Goal: Task Accomplishment & Management: Use online tool/utility

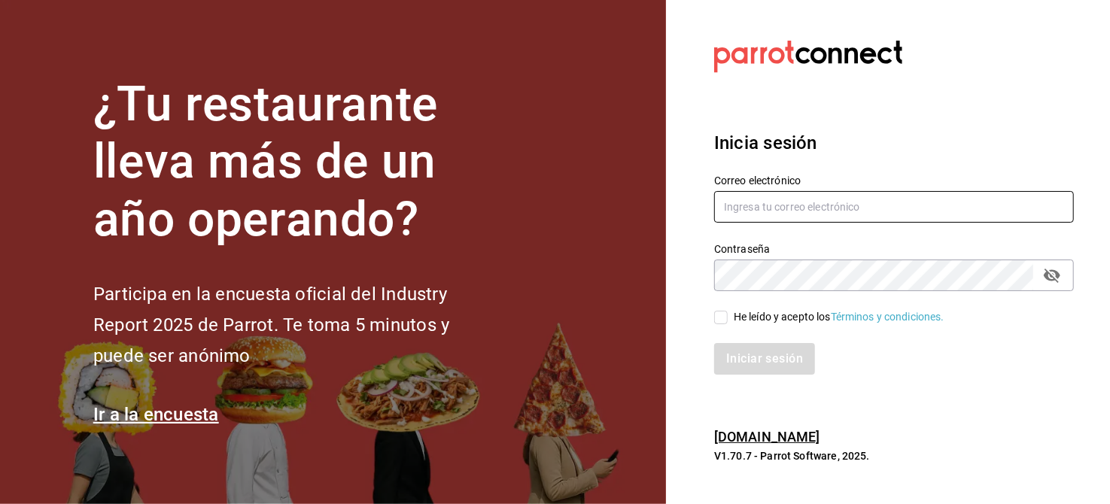
type input "[EMAIL_ADDRESS][DOMAIN_NAME]"
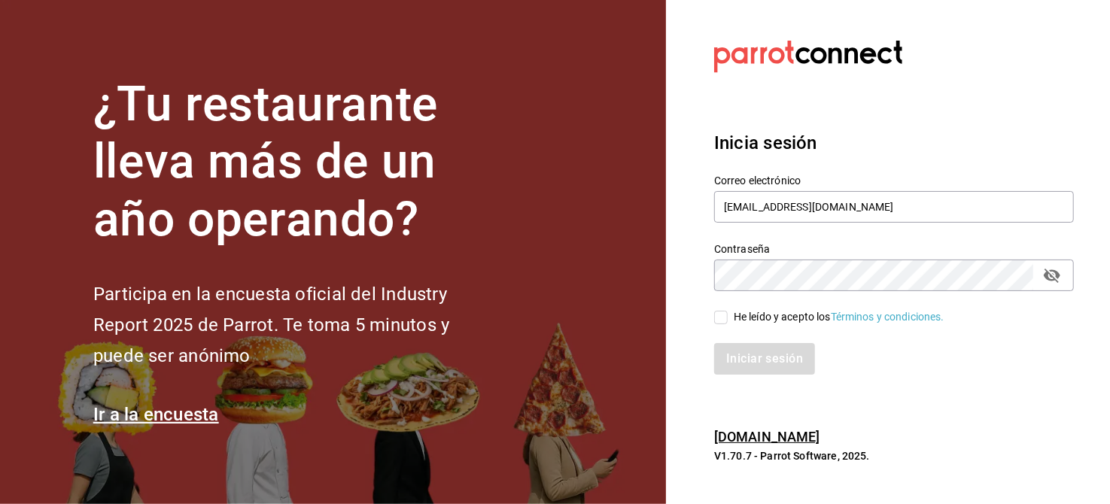
click at [717, 315] on input "He leído y acepto los Términos y condiciones." at bounding box center [721, 318] width 14 height 14
checkbox input "true"
click at [757, 353] on button "Iniciar sesión" at bounding box center [765, 359] width 102 height 32
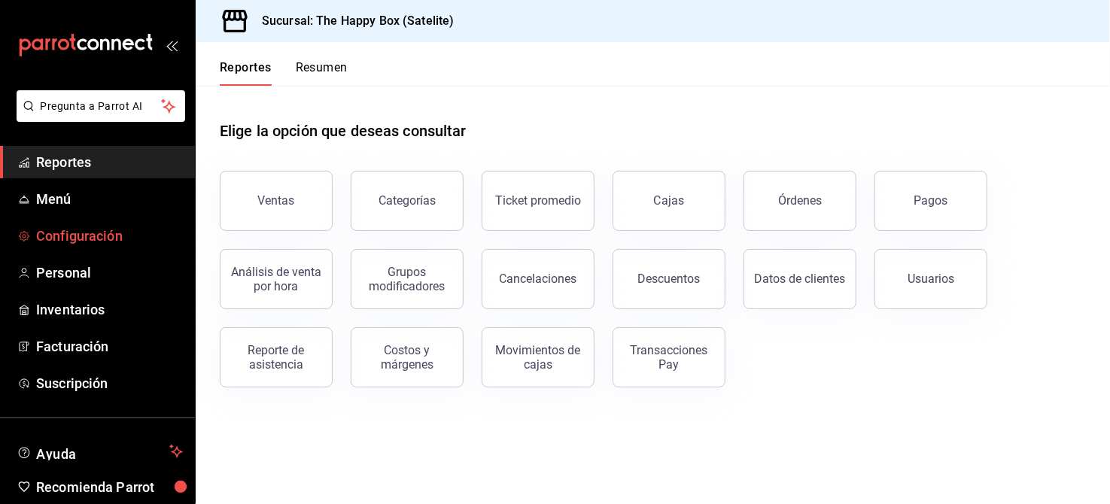
click at [81, 248] on link "Configuración" at bounding box center [97, 236] width 195 height 32
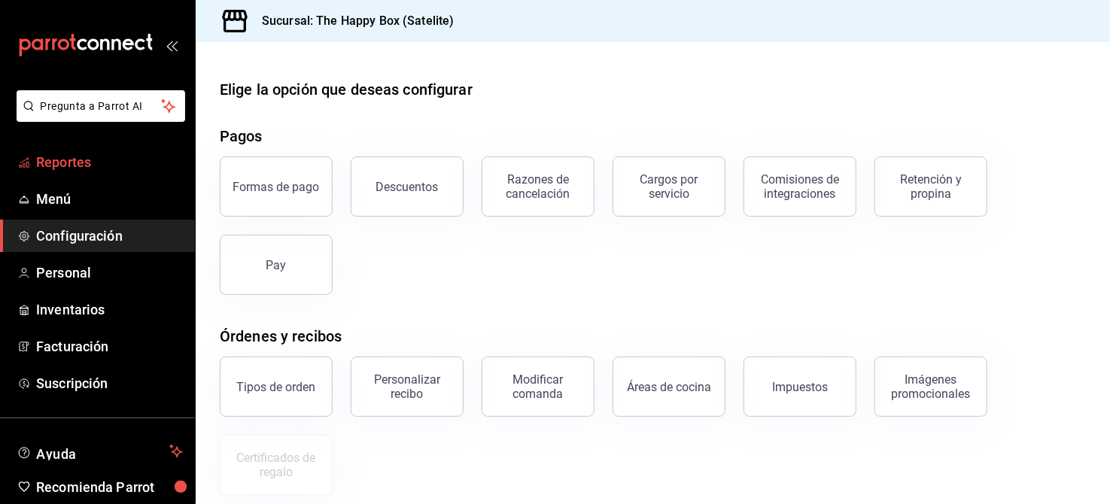
click at [87, 164] on span "Reportes" at bounding box center [109, 162] width 147 height 20
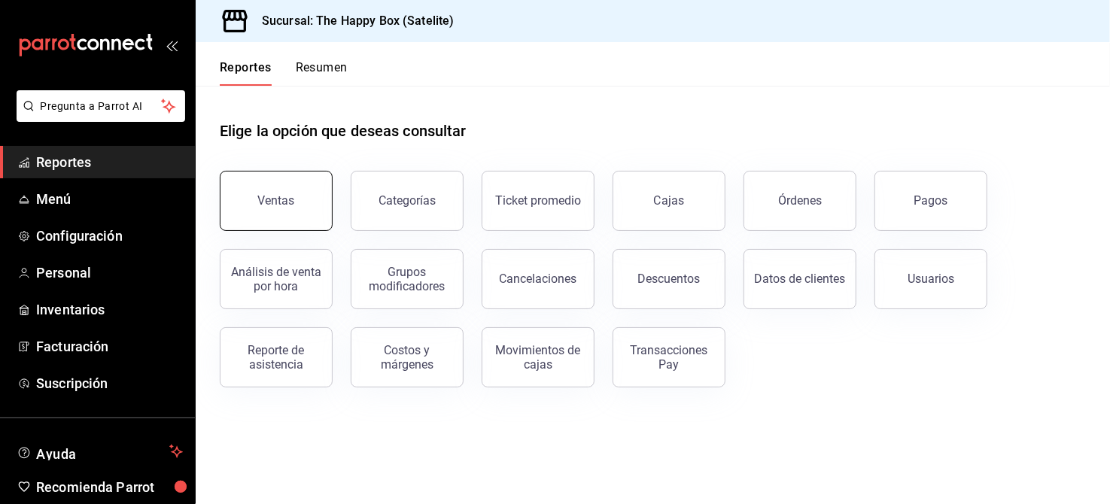
click at [253, 196] on button "Ventas" at bounding box center [276, 201] width 113 height 60
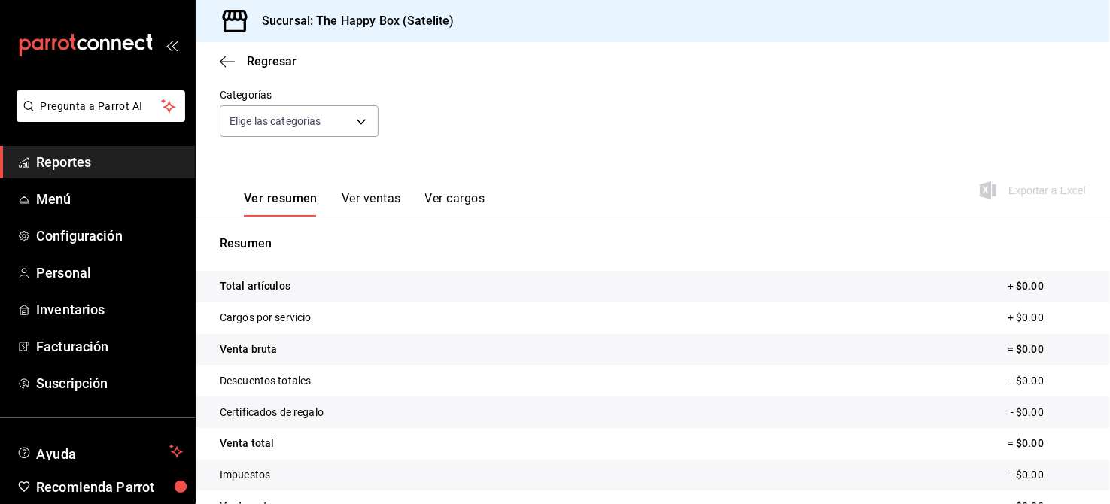
scroll to position [67, 0]
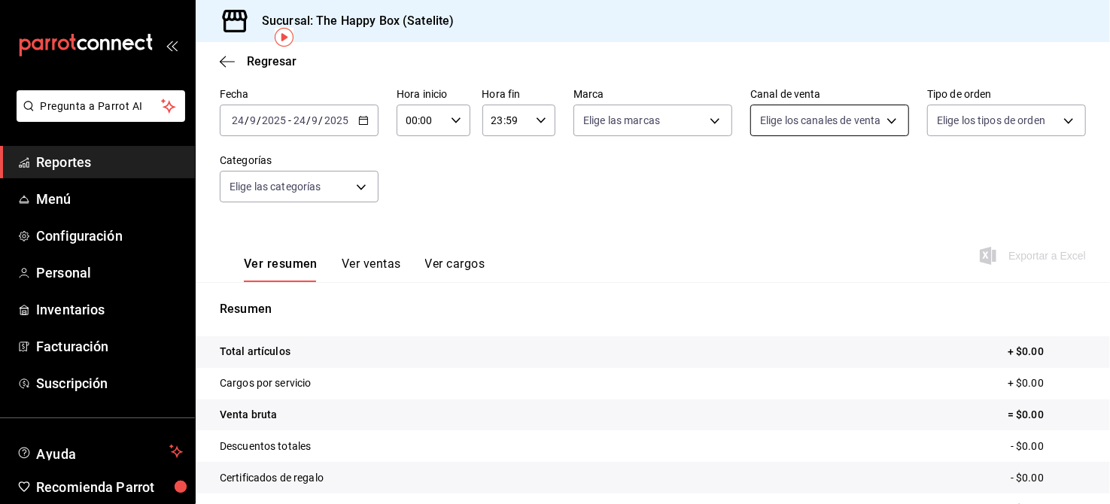
click at [784, 132] on body "Pregunta a Parrot AI Reportes Menú Configuración Personal Inventarios Facturaci…" at bounding box center [555, 252] width 1110 height 504
click at [811, 233] on span "Punto de venta" at bounding box center [838, 229] width 108 height 16
type input "PARROT"
checkbox input "true"
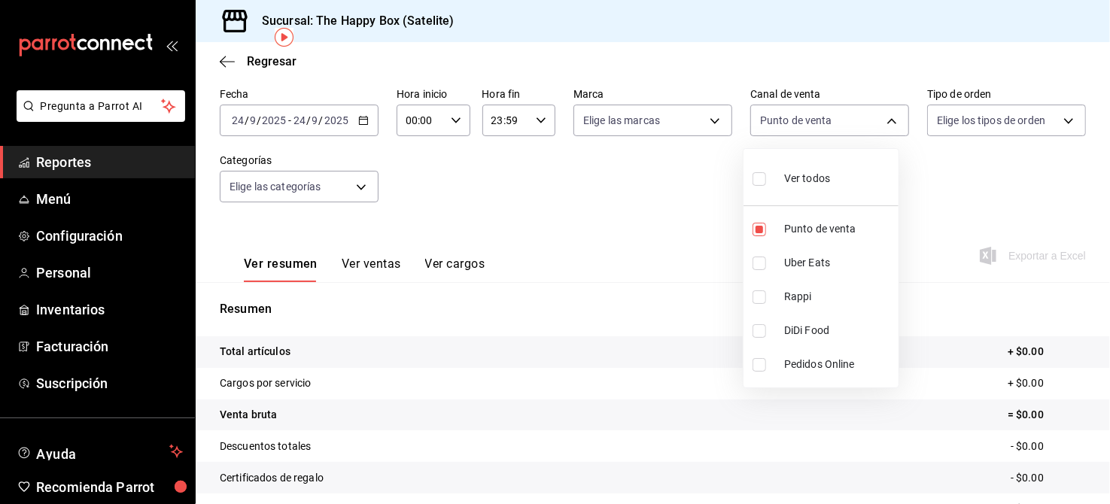
click at [351, 119] on div at bounding box center [555, 252] width 1110 height 504
click at [351, 119] on div "[DATE] [DATE] - [DATE] [DATE]" at bounding box center [299, 121] width 159 height 32
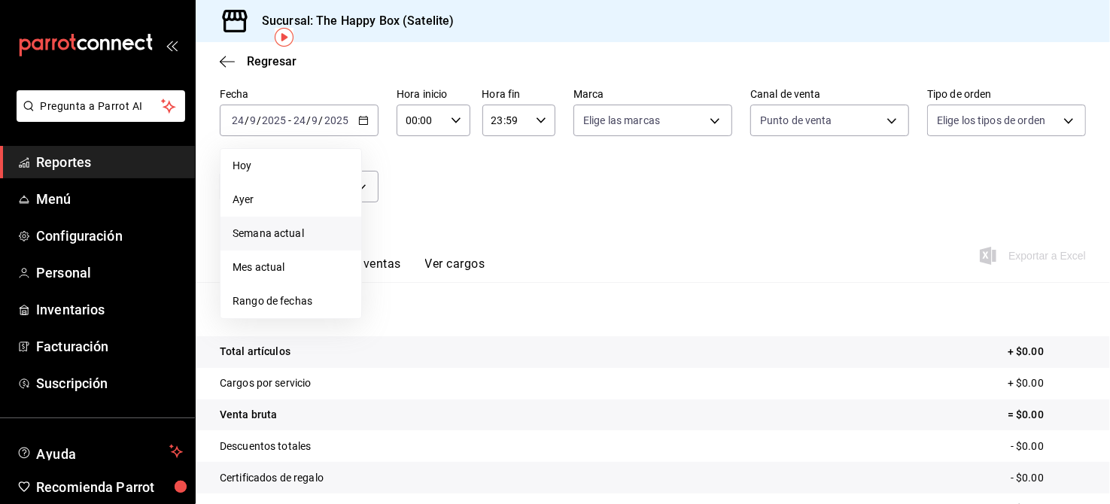
click at [305, 227] on span "Semana actual" at bounding box center [291, 234] width 117 height 16
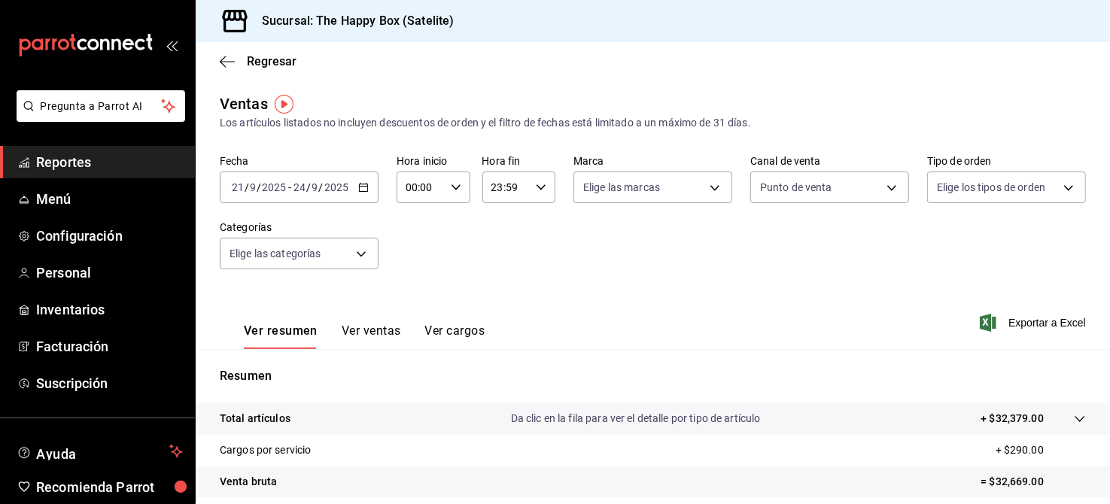
drag, startPoint x: 379, startPoint y: 321, endPoint x: 376, endPoint y: 311, distance: 11.2
click at [379, 318] on div "Ver resumen Ver ventas Ver cargos" at bounding box center [352, 328] width 265 height 44
click at [382, 324] on button "Ver ventas" at bounding box center [371, 337] width 59 height 26
